Goal: Task Accomplishment & Management: Complete application form

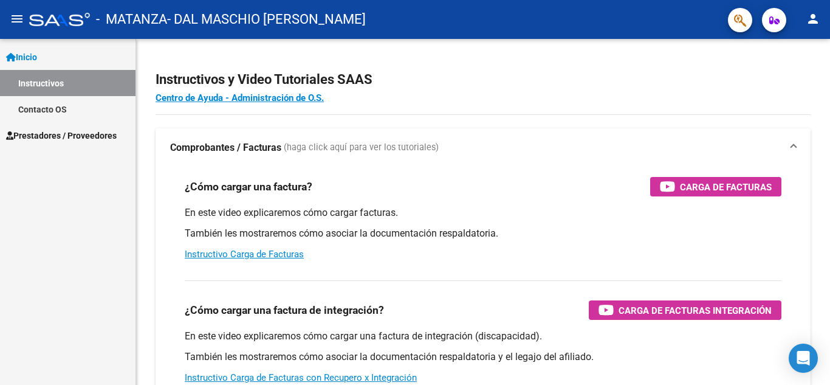
click at [50, 81] on link "Instructivos" at bounding box center [68, 83] width 136 height 26
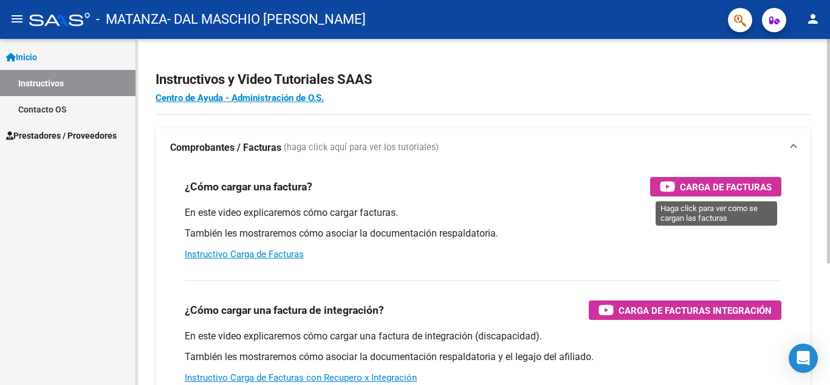
click at [720, 183] on span "Carga de Facturas" at bounding box center [726, 186] width 92 height 15
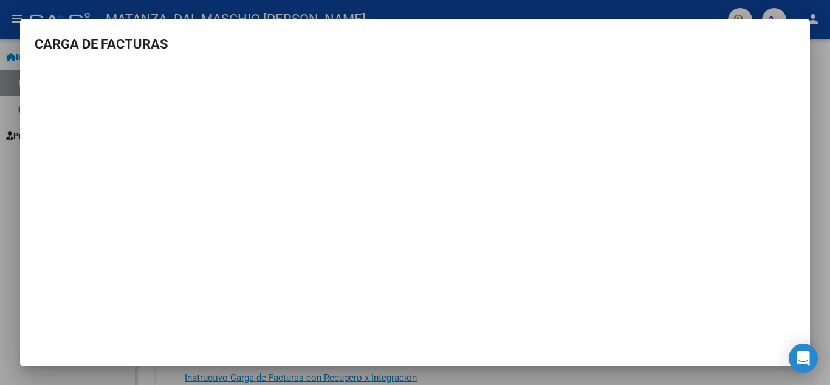
click at [797, 29] on mat-dialog-container "CARGA DE FACTURAS" at bounding box center [415, 192] width 790 height 346
click at [12, 298] on div at bounding box center [415, 192] width 830 height 385
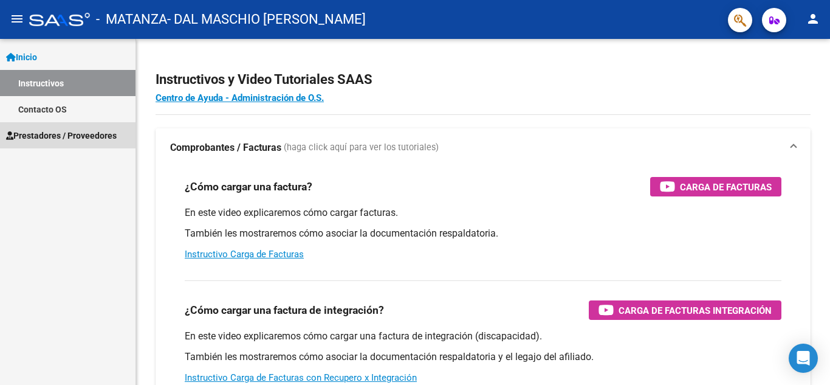
click at [75, 133] on span "Prestadores / Proveedores" at bounding box center [61, 135] width 111 height 13
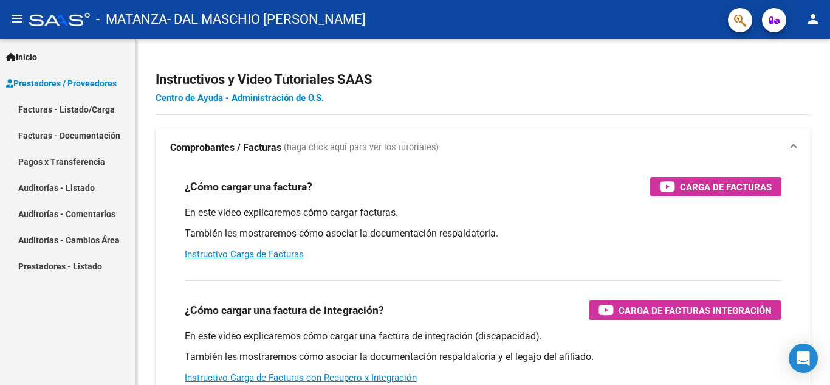
click at [49, 106] on link "Facturas - Listado/Carga" at bounding box center [68, 109] width 136 height 26
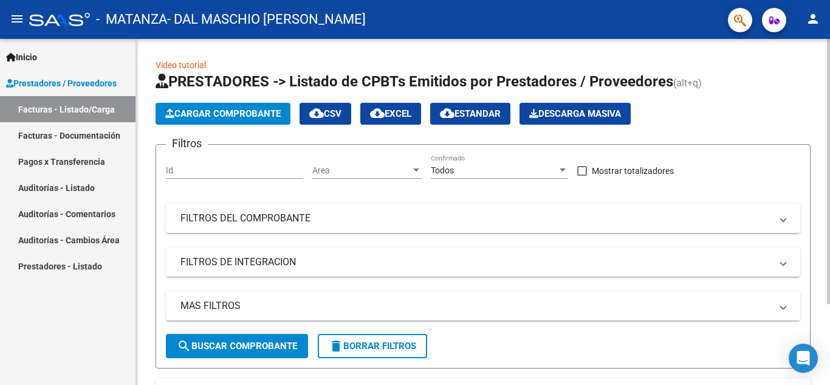
click at [214, 117] on span "Cargar Comprobante" at bounding box center [222, 113] width 115 height 11
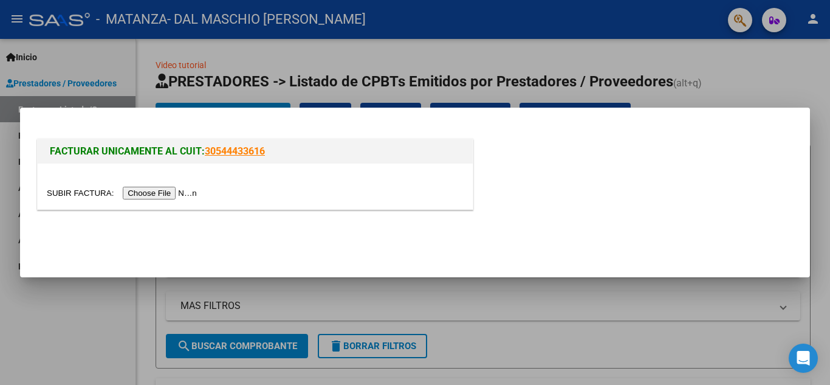
click at [171, 191] on input "file" at bounding box center [124, 193] width 154 height 13
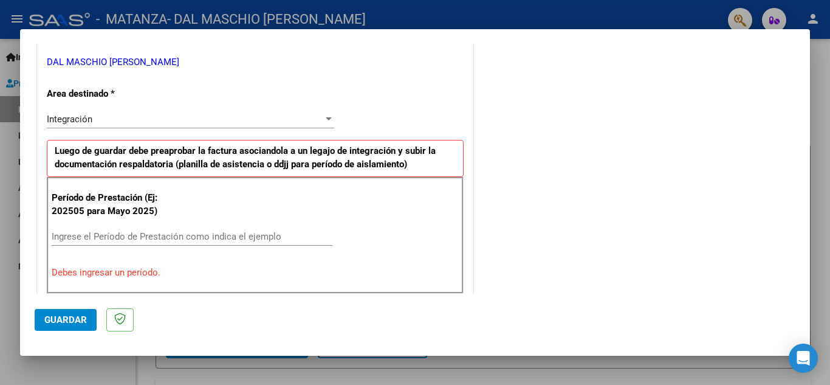
scroll to position [304, 0]
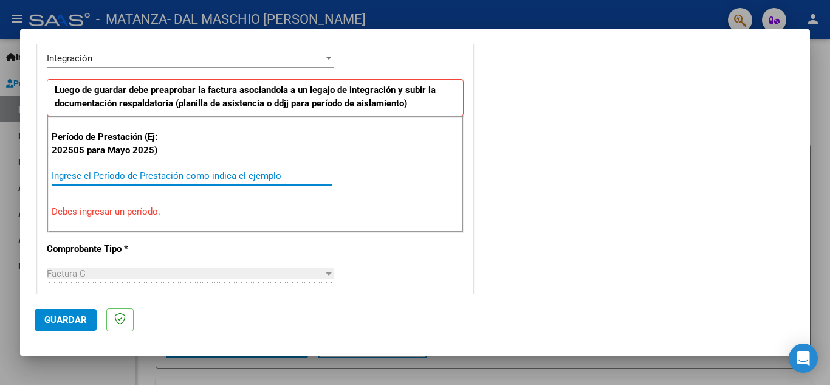
click at [58, 170] on input "Ingrese el Período de Prestación como indica el ejemplo" at bounding box center [192, 175] width 281 height 11
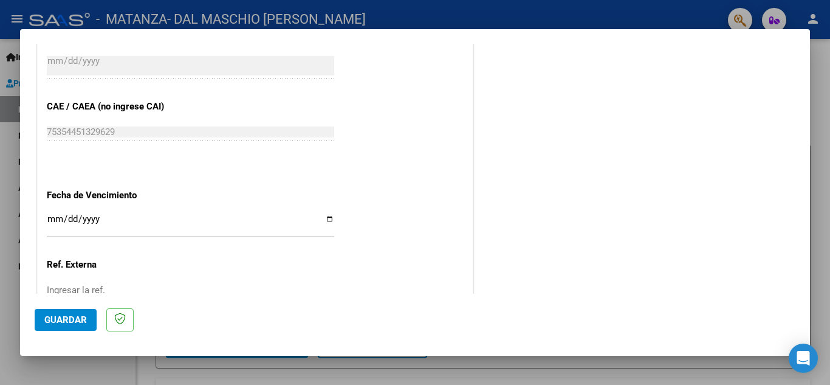
scroll to position [790, 0]
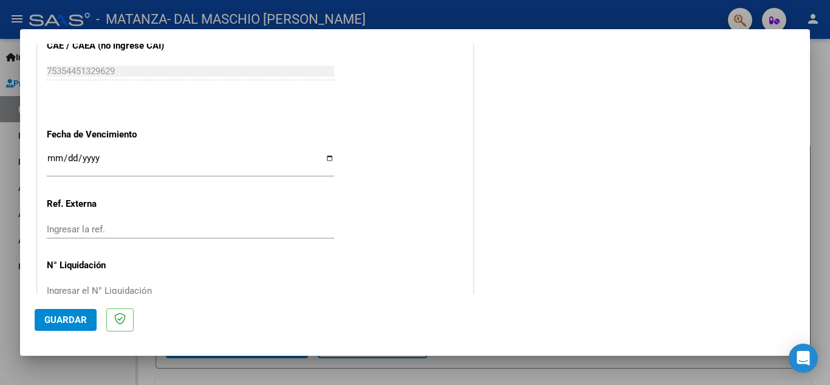
type input "202508"
drag, startPoint x: 323, startPoint y: 159, endPoint x: 301, endPoint y: 145, distance: 25.6
click at [318, 154] on input "Ingresar la fecha" at bounding box center [191, 162] width 288 height 19
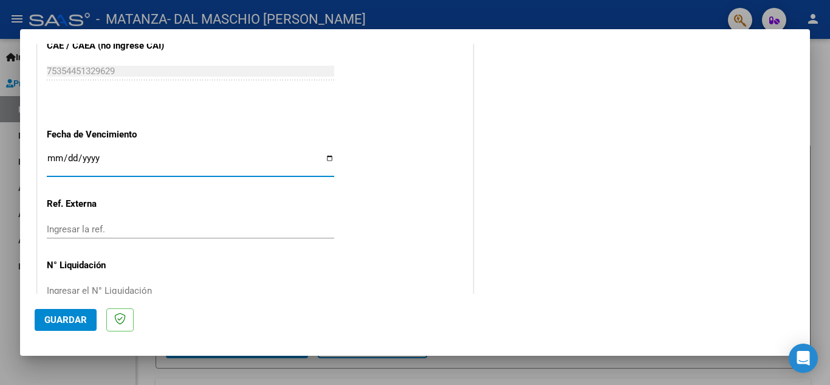
click at [328, 156] on input "Ingresar la fecha" at bounding box center [191, 162] width 288 height 19
type input "[DATE]"
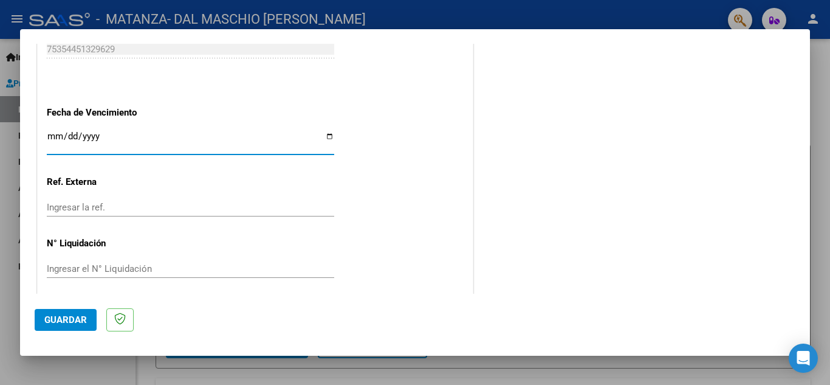
scroll to position [820, 0]
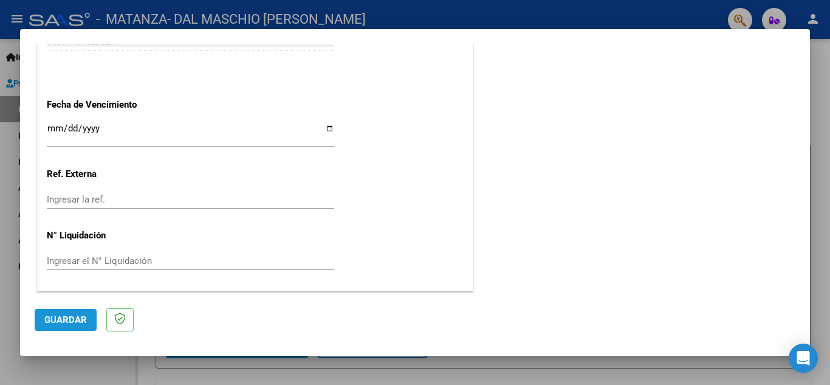
click at [70, 319] on span "Guardar" at bounding box center [65, 319] width 43 height 11
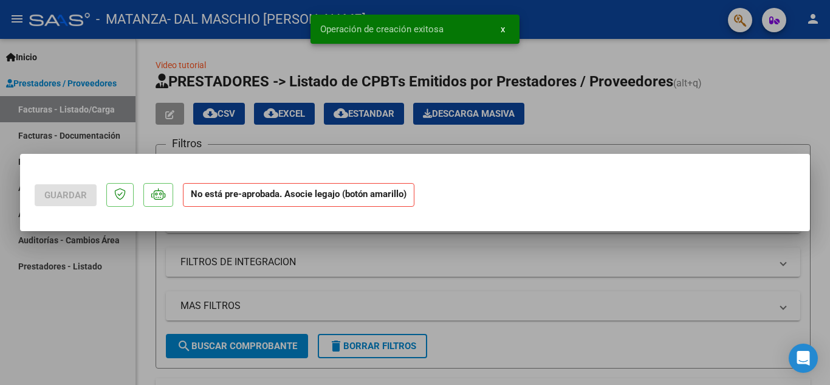
scroll to position [0, 0]
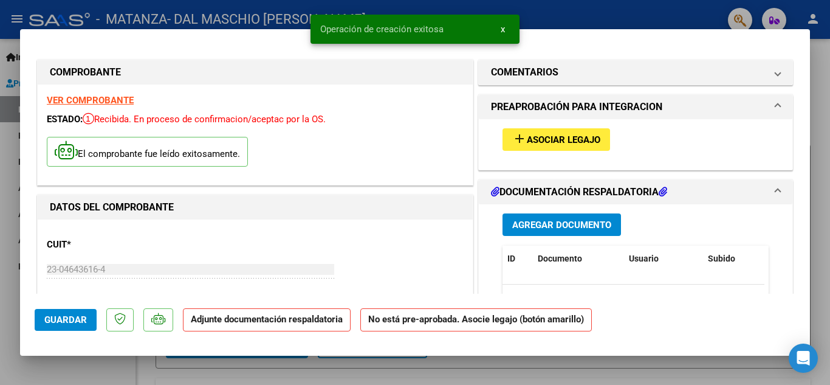
click at [559, 129] on button "add Asociar Legajo" at bounding box center [557, 139] width 108 height 22
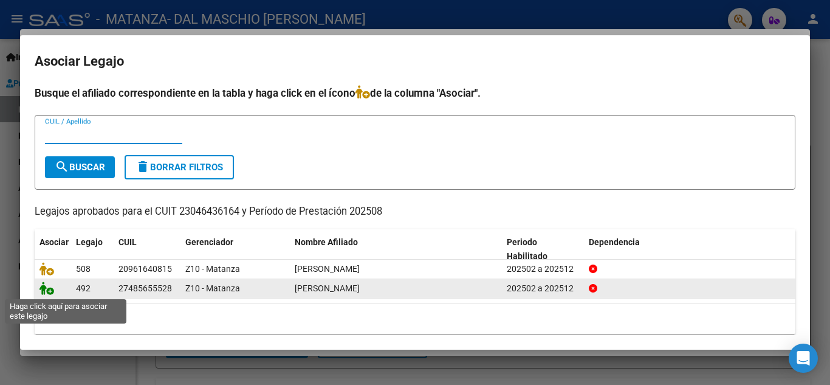
click at [47, 289] on icon at bounding box center [47, 287] width 15 height 13
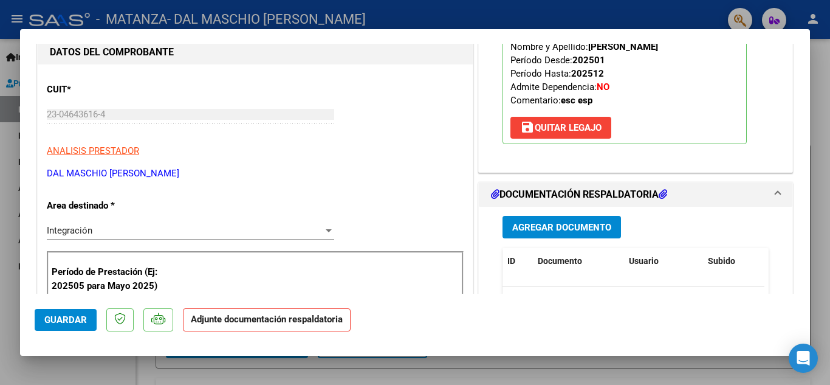
scroll to position [182, 0]
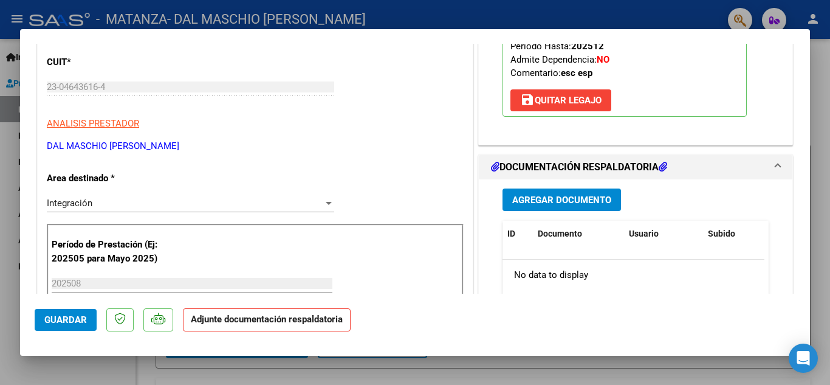
click at [540, 199] on span "Agregar Documento" at bounding box center [561, 200] width 99 height 11
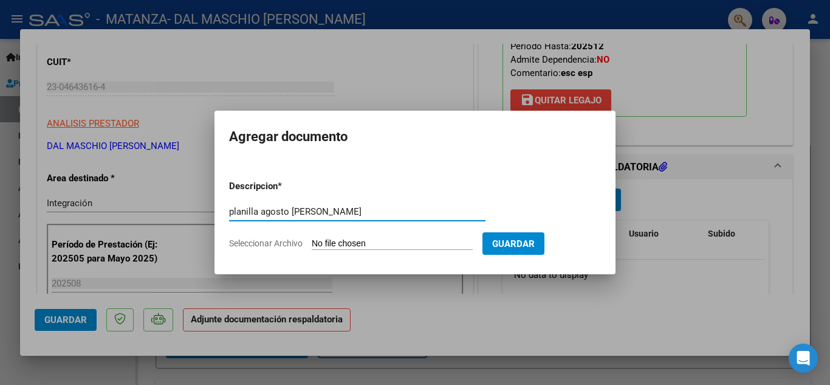
type input "planilla agosto [PERSON_NAME]"
click at [282, 240] on span "Seleccionar Archivo" at bounding box center [266, 243] width 74 height 10
click at [312, 240] on input "Seleccionar Archivo" at bounding box center [392, 244] width 161 height 12
type input "C:\fakepath\[PERSON_NAME] -AGOSTO.pdf"
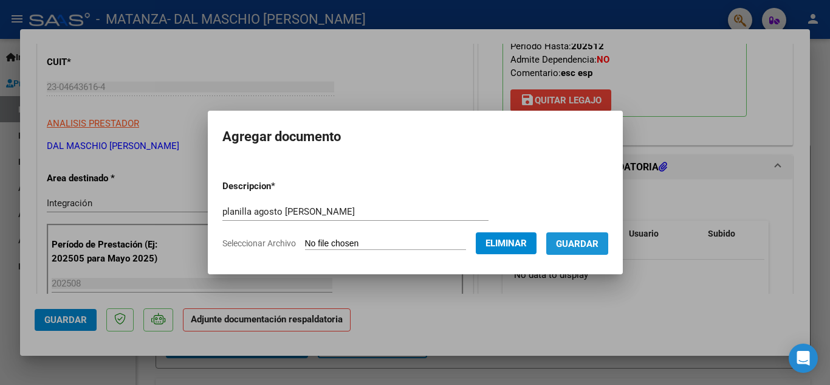
click at [584, 241] on span "Guardar" at bounding box center [577, 243] width 43 height 11
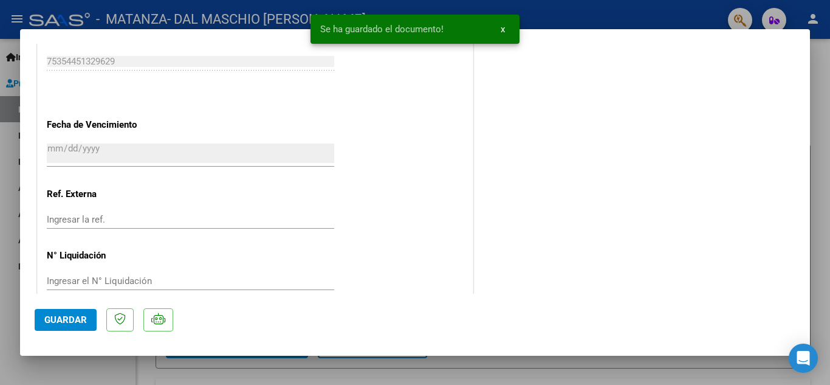
scroll to position [838, 0]
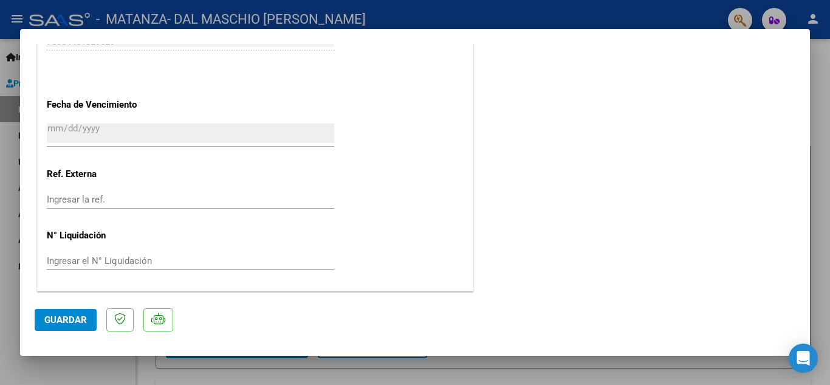
click at [74, 316] on span "Guardar" at bounding box center [65, 319] width 43 height 11
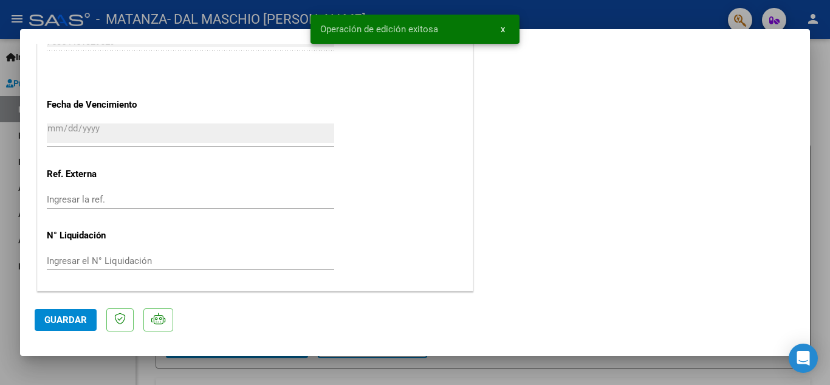
click at [8, 143] on div at bounding box center [415, 192] width 830 height 385
type input "$ 0,00"
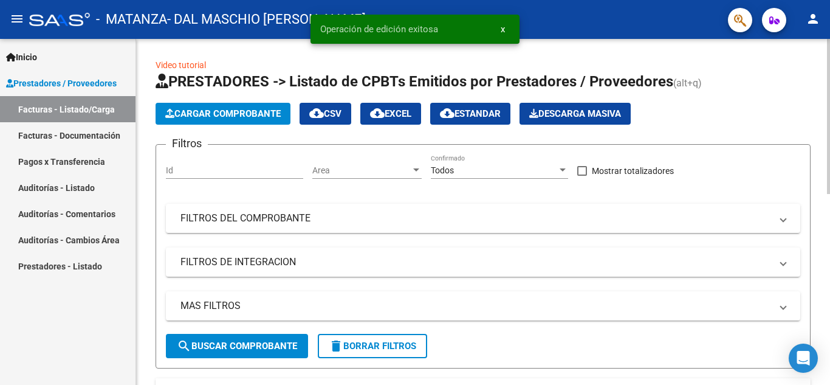
click at [212, 112] on span "Cargar Comprobante" at bounding box center [222, 113] width 115 height 11
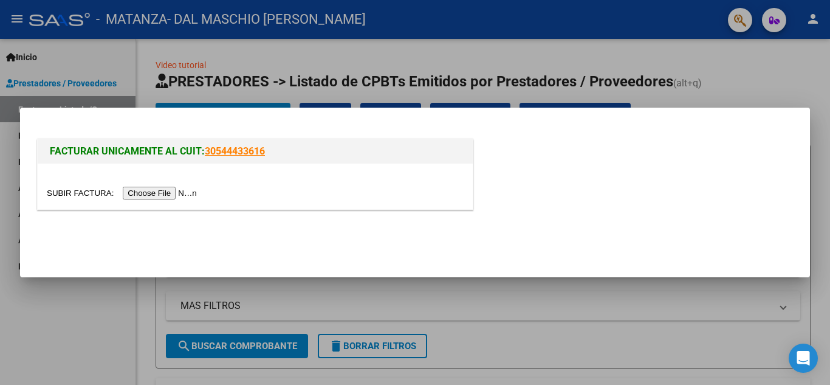
click at [169, 193] on input "file" at bounding box center [124, 193] width 154 height 13
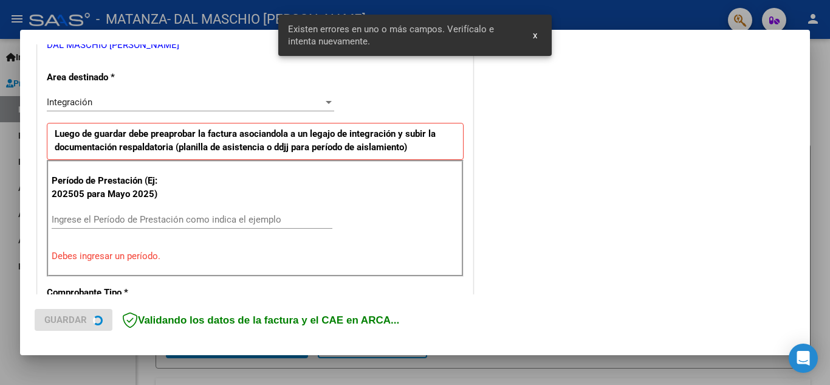
scroll to position [275, 0]
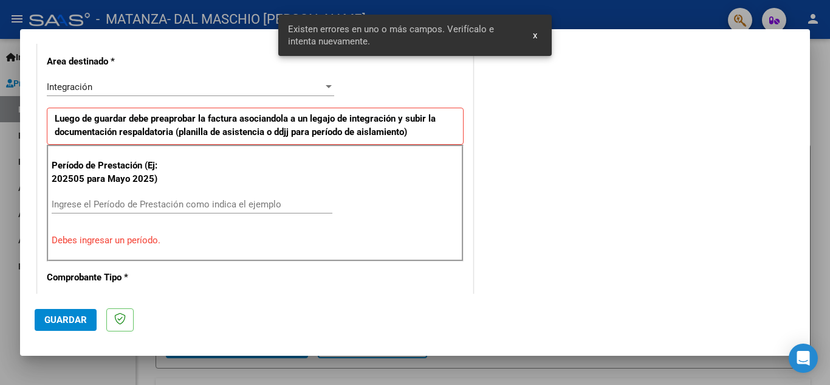
click at [62, 207] on input "Ingrese el Período de Prestación como indica el ejemplo" at bounding box center [192, 204] width 281 height 11
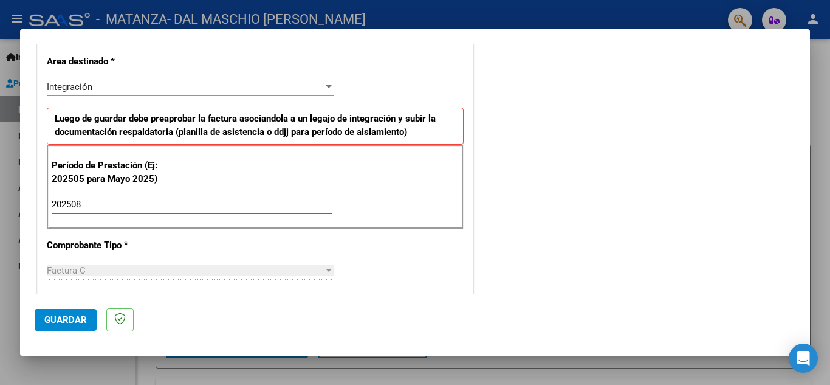
type input "202508"
click at [64, 320] on span "Guardar" at bounding box center [65, 319] width 43 height 11
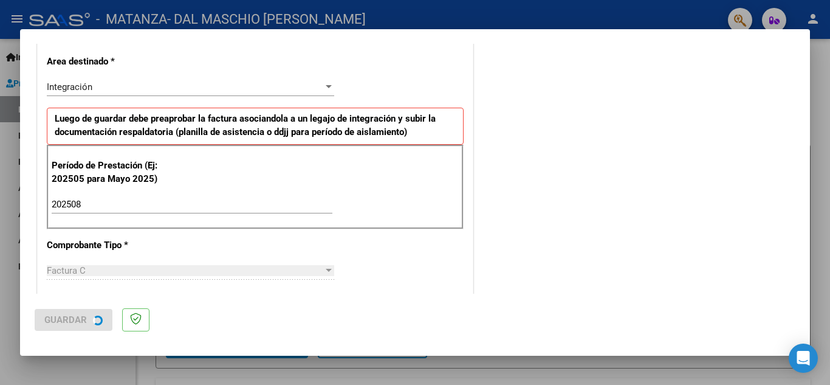
scroll to position [0, 0]
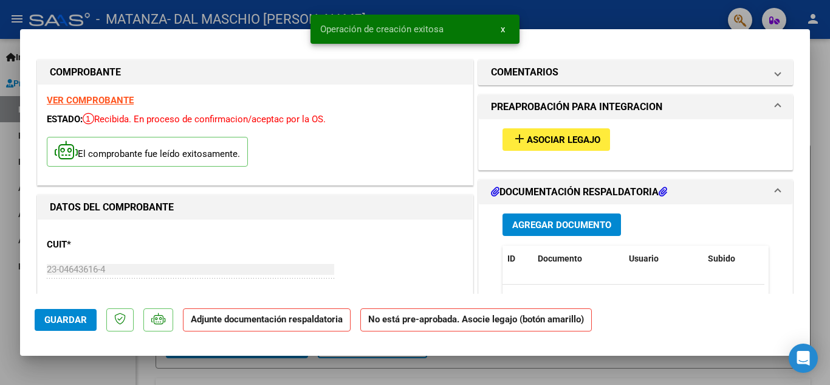
click at [576, 134] on span "Asociar Legajo" at bounding box center [564, 139] width 74 height 11
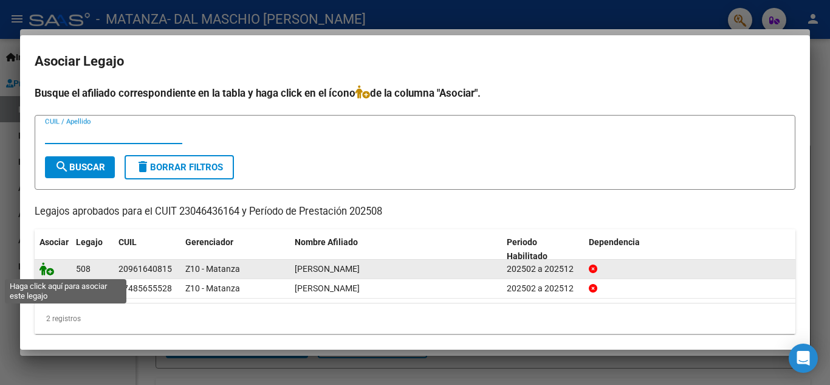
click at [49, 267] on icon at bounding box center [47, 268] width 15 height 13
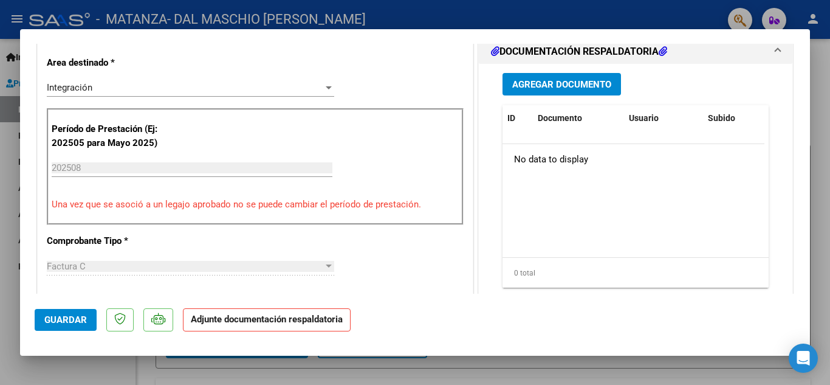
scroll to position [304, 0]
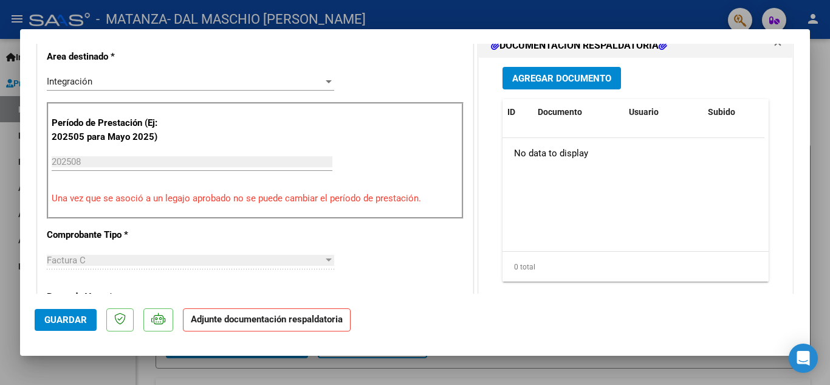
click at [553, 74] on span "Agregar Documento" at bounding box center [561, 78] width 99 height 11
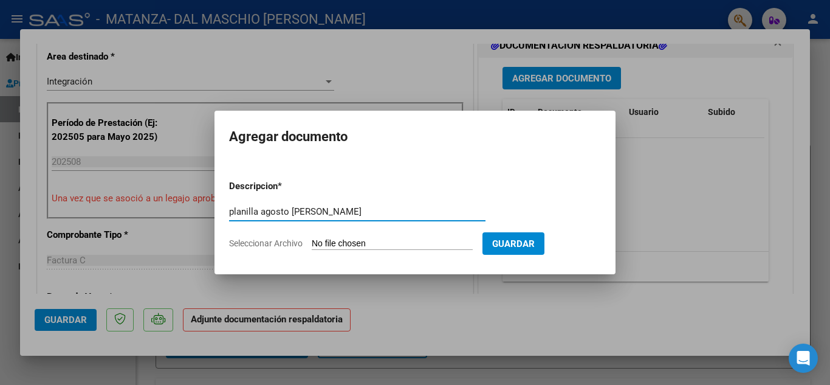
type input "planilla agosto [PERSON_NAME]"
click at [283, 243] on span "Seleccionar Archivo" at bounding box center [266, 243] width 74 height 10
click at [312, 243] on input "Seleccionar Archivo" at bounding box center [392, 244] width 161 height 12
type input "C:\fakepath\[PERSON_NAME].pdf"
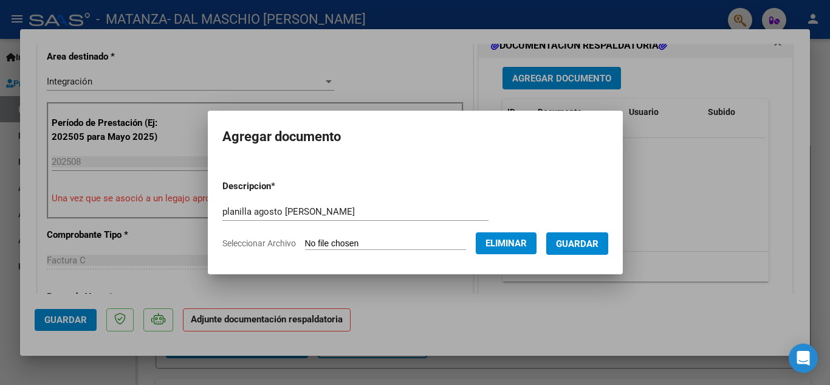
click at [602, 236] on button "Guardar" at bounding box center [577, 243] width 62 height 22
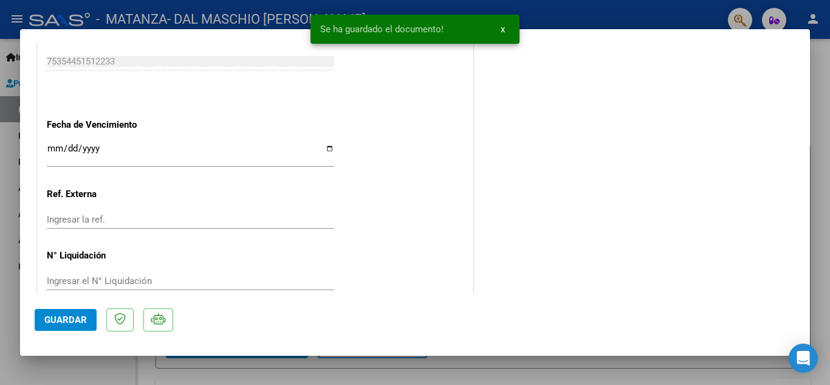
scroll to position [838, 0]
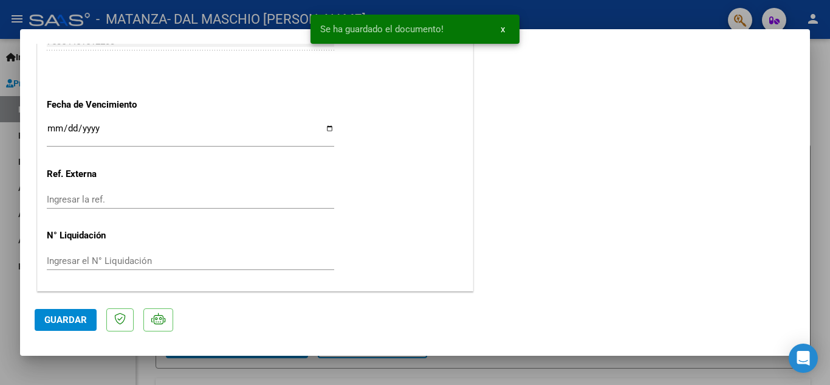
click at [326, 128] on input "Ingresar la fecha" at bounding box center [191, 132] width 288 height 19
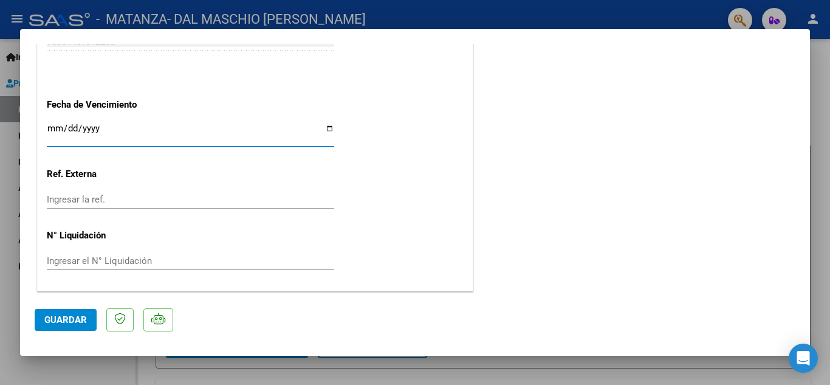
type input "[DATE]"
click at [62, 323] on span "Guardar" at bounding box center [65, 319] width 43 height 11
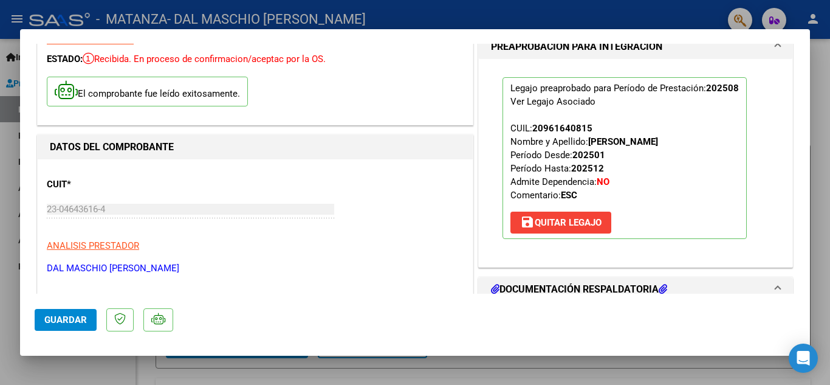
scroll to position [61, 0]
